Goal: Information Seeking & Learning: Learn about a topic

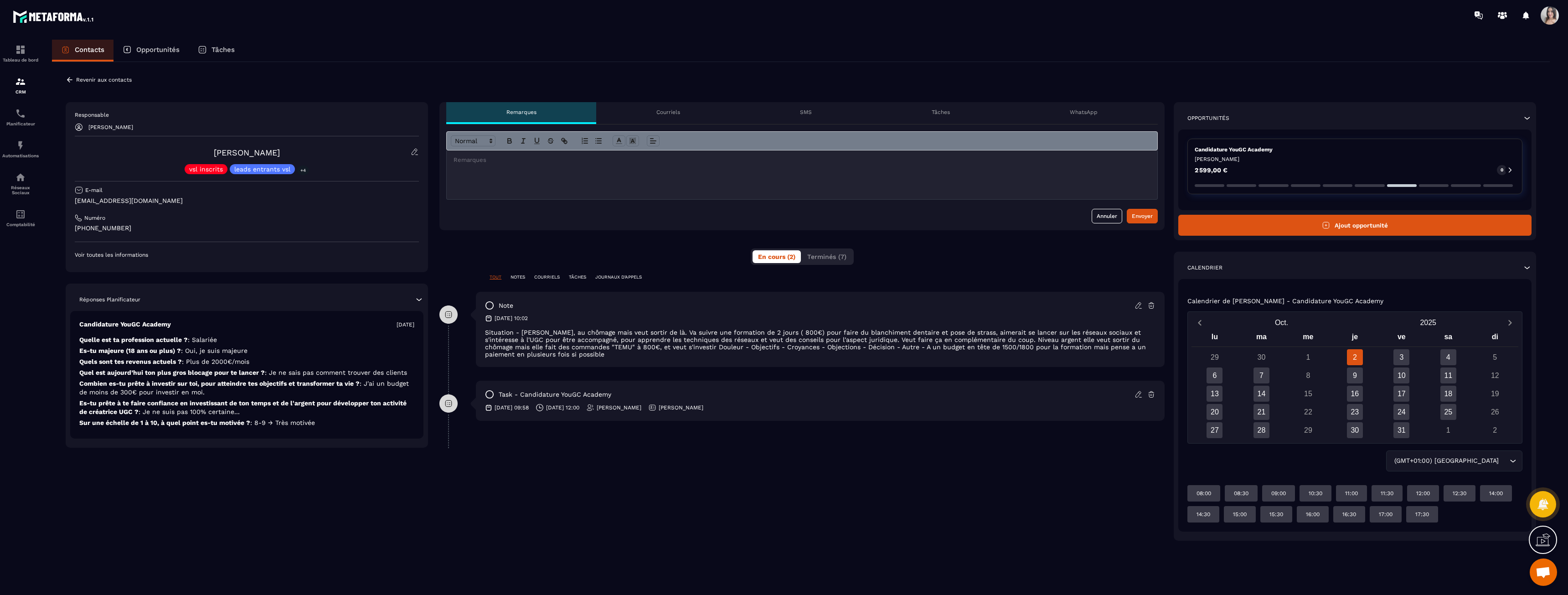
drag, startPoint x: 620, startPoint y: 332, endPoint x: 631, endPoint y: 354, distance: 24.6
click at [631, 354] on div "note [DATE] 10:02 Situation - Maman, au chômage mais veut sortir de là. Va suiv…" at bounding box center [820, 329] width 688 height 76
click at [631, 354] on p "Situation - [PERSON_NAME], au chômage mais veut sortir de là. Va suivre une for…" at bounding box center [821, 343] width 671 height 29
drag, startPoint x: 632, startPoint y: 321, endPoint x: 640, endPoint y: 356, distance: 35.9
click at [640, 356] on div "note [DATE] 10:02 Situation - Maman, au chômage mais veut sortir de là. Va suiv…" at bounding box center [820, 329] width 688 height 76
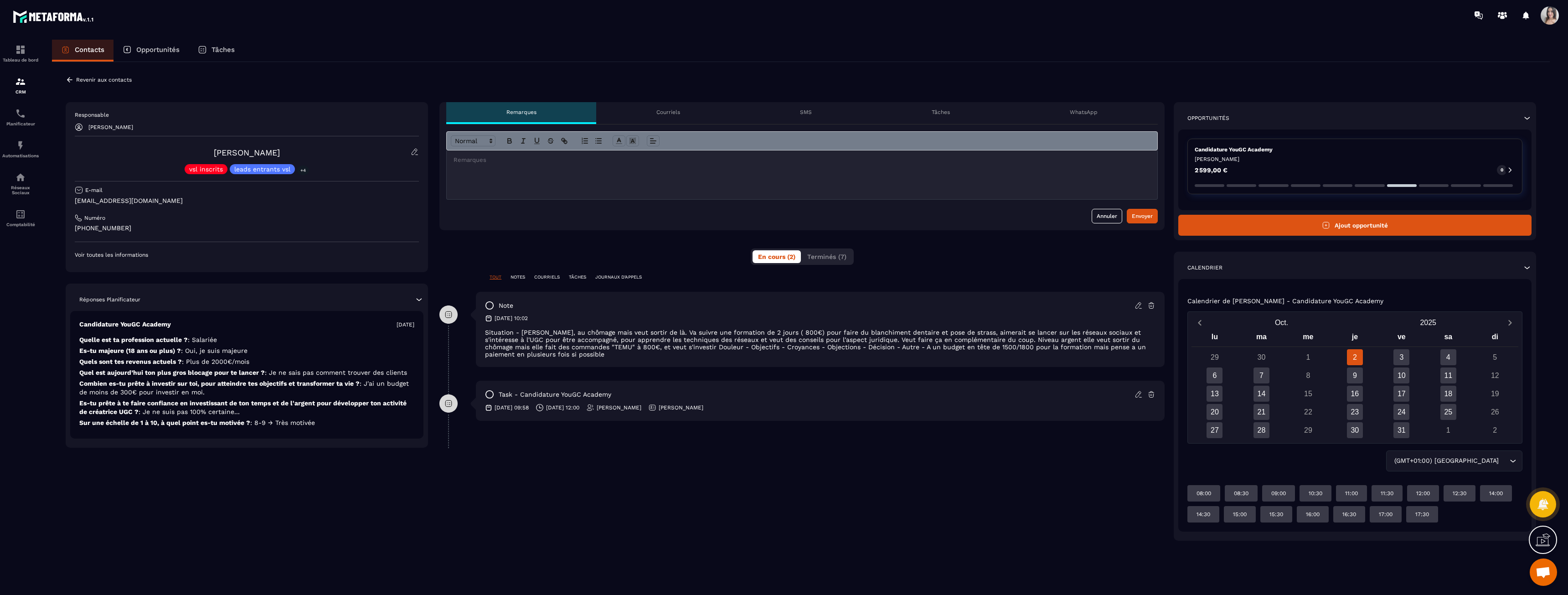
click at [640, 356] on p "Situation - [PERSON_NAME], au chômage mais veut sortir de là. Va suivre une for…" at bounding box center [821, 343] width 671 height 29
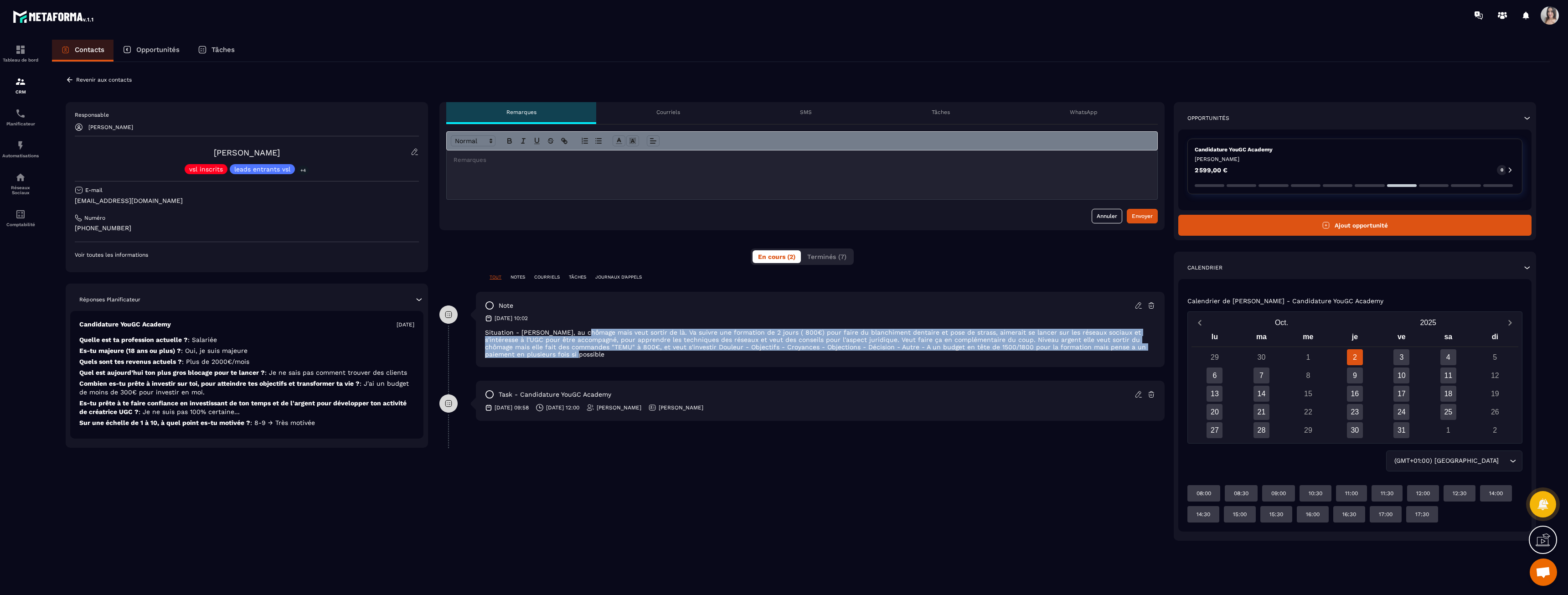
drag, startPoint x: 592, startPoint y: 328, endPoint x: 595, endPoint y: 357, distance: 29.2
click at [595, 357] on div "note [DATE] 10:02 Situation - Maman, au chômage mais veut sortir de là. Va suiv…" at bounding box center [820, 329] width 688 height 76
click at [595, 357] on p "Situation - [PERSON_NAME], au chômage mais veut sortir de là. Va suivre une for…" at bounding box center [821, 343] width 671 height 29
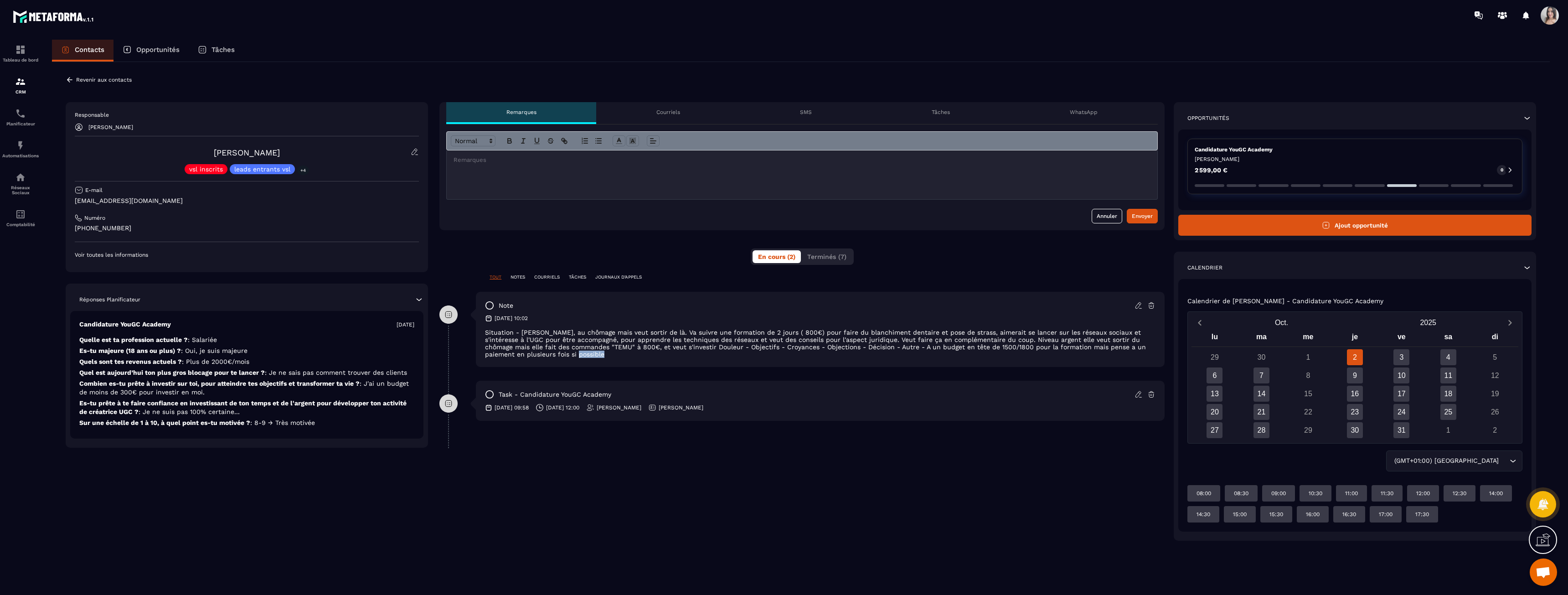
click at [595, 357] on p "Situation - [PERSON_NAME], au chômage mais veut sortir de là. Va suivre une for…" at bounding box center [821, 343] width 671 height 29
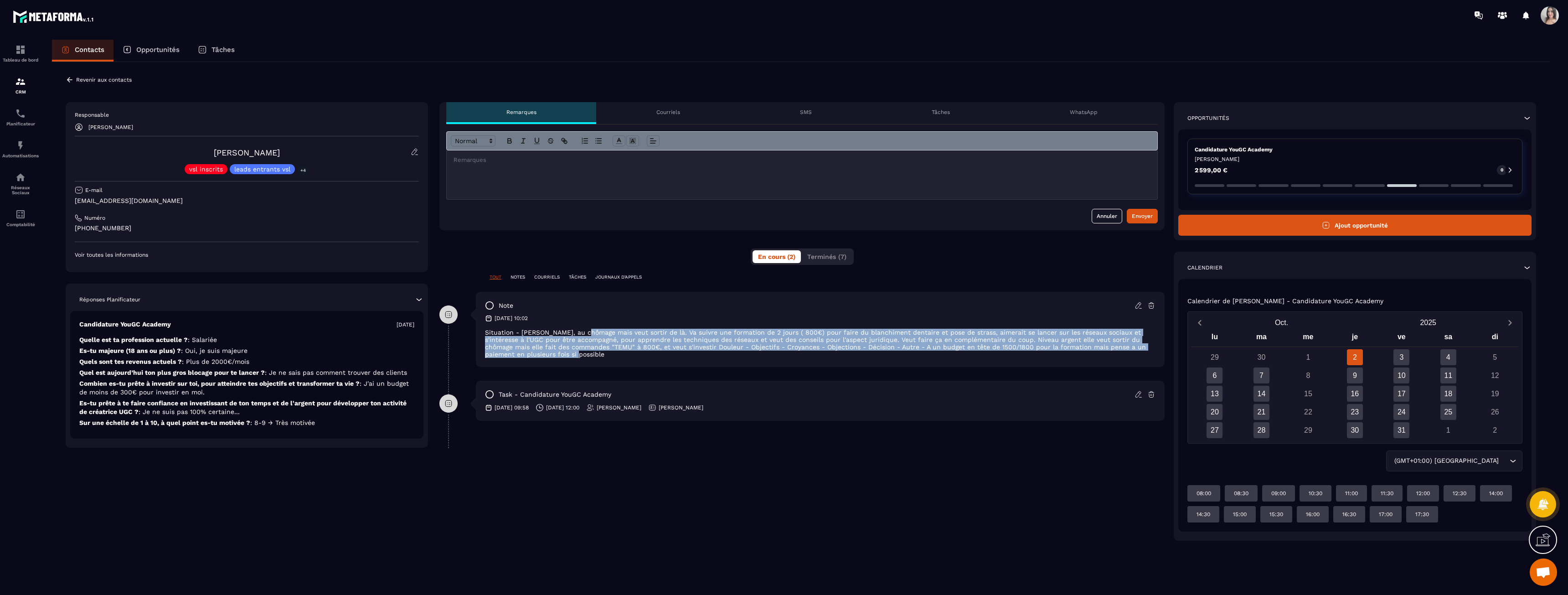
drag, startPoint x: 591, startPoint y: 328, endPoint x: 597, endPoint y: 358, distance: 30.6
click at [597, 358] on div "note [DATE] 10:02 Situation - Maman, au chômage mais veut sortir de là. Va suiv…" at bounding box center [820, 329] width 688 height 76
drag, startPoint x: 596, startPoint y: 328, endPoint x: 601, endPoint y: 351, distance: 23.5
click at [601, 351] on div "note [DATE] 10:02 Situation - Maman, au chômage mais veut sortir de là. Va suiv…" at bounding box center [820, 329] width 688 height 76
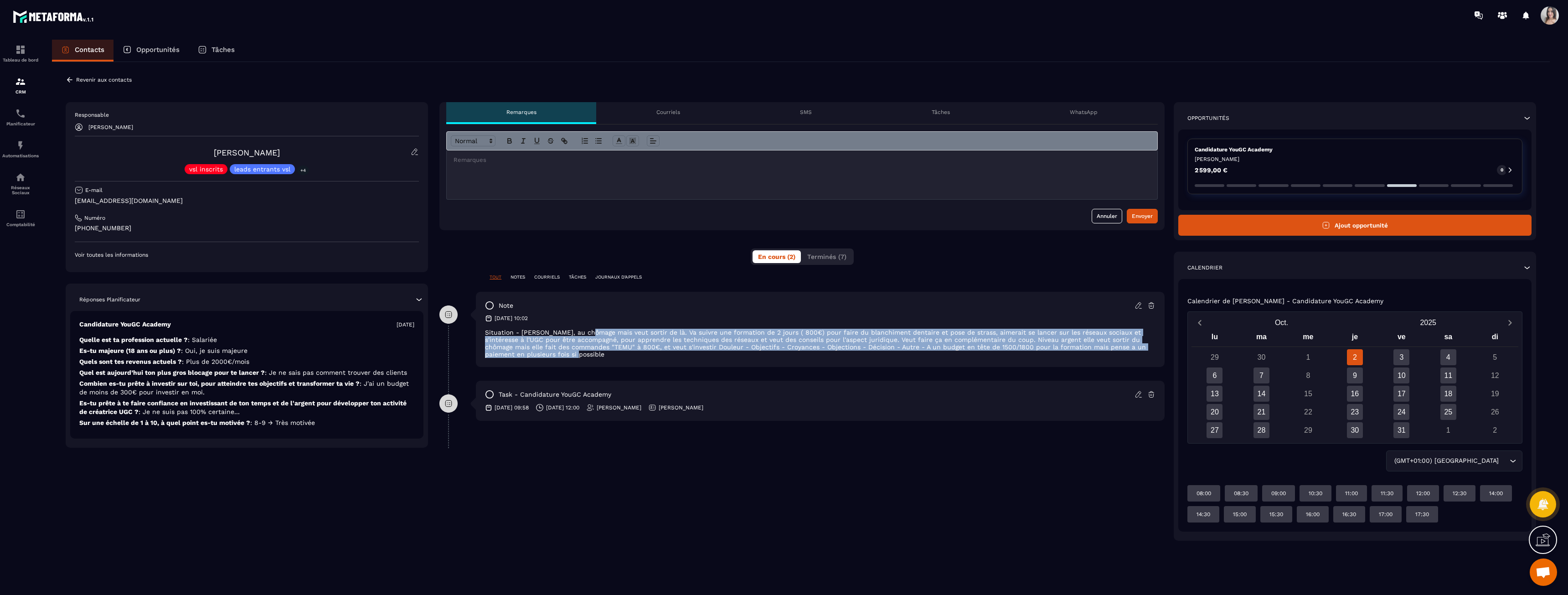
click at [601, 351] on p "Situation - [PERSON_NAME], au chômage mais veut sortir de là. Va suivre une for…" at bounding box center [821, 343] width 671 height 29
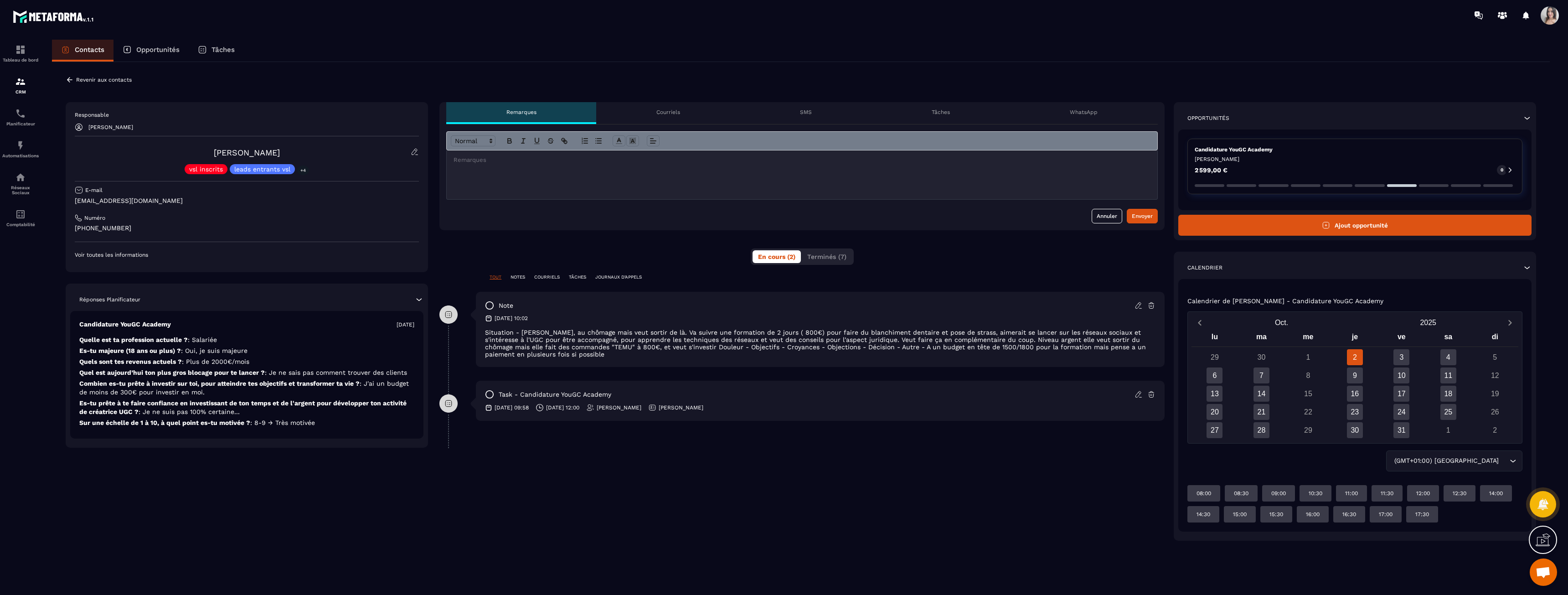
click at [142, 357] on div "Candidature YouGC Academy [DATE] Quelle est ta profession actuelle ? : Salariée…" at bounding box center [247, 375] width 353 height 128
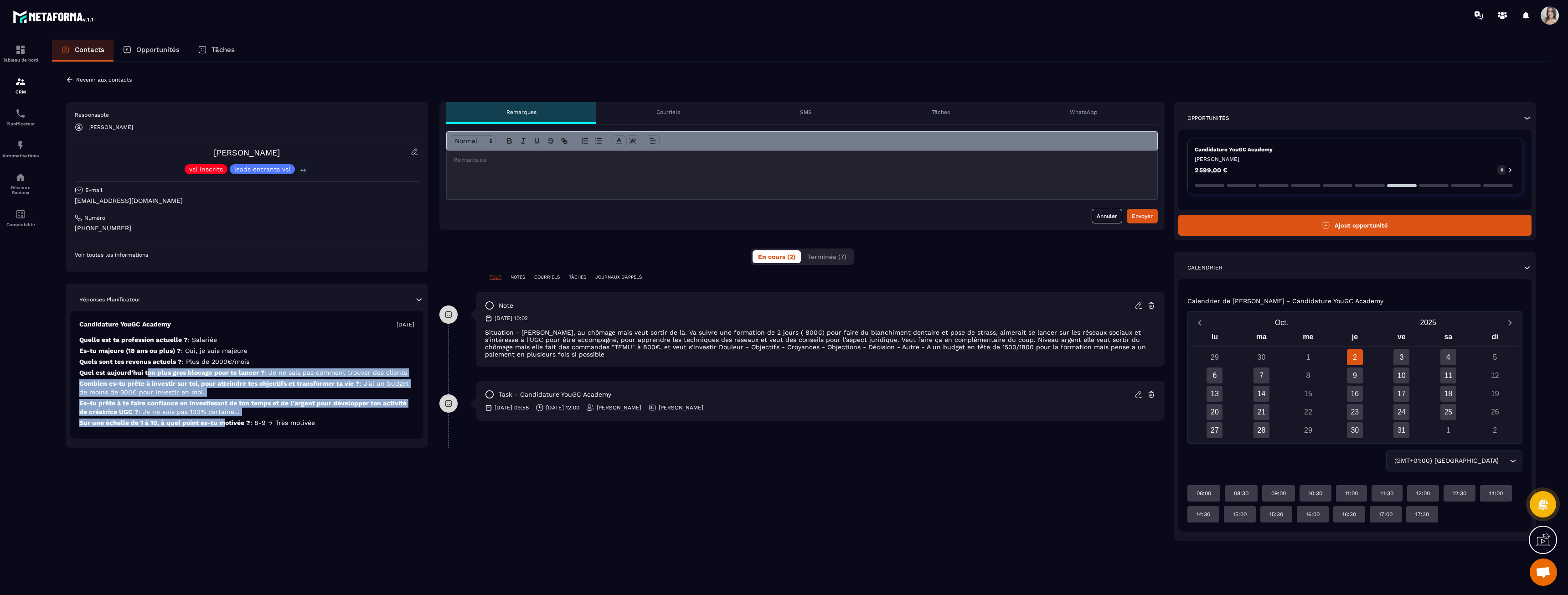
drag, startPoint x: 159, startPoint y: 381, endPoint x: 233, endPoint y: 418, distance: 82.7
click at [224, 417] on div "Candidature YouGC Academy [DATE] Quelle est ta profession actuelle ? : Salariée…" at bounding box center [247, 375] width 353 height 128
click at [237, 418] on p "Es-tu prête à te faire confiance en investissant de ton temps et de l'argent po…" at bounding box center [247, 423] width 335 height 9
